Goal: Find specific page/section: Find specific page/section

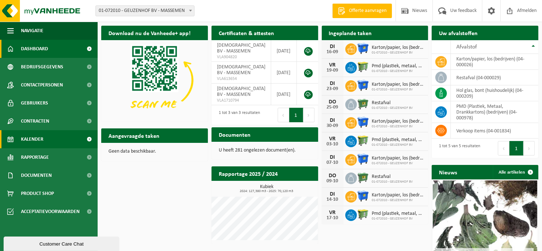
click at [45, 141] on link "Kalender" at bounding box center [49, 139] width 98 height 18
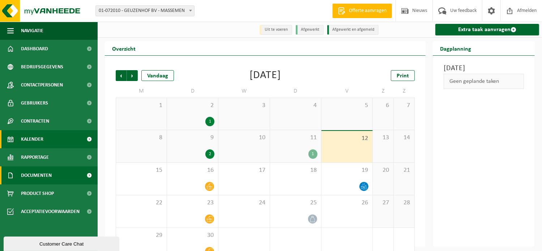
click at [56, 174] on link "Documenten" at bounding box center [49, 175] width 98 height 18
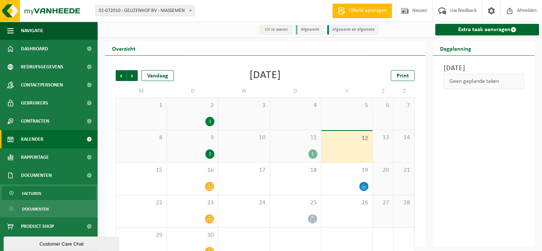
click at [48, 192] on link "Facturen" at bounding box center [49, 193] width 94 height 14
